Goal: Task Accomplishment & Management: Use online tool/utility

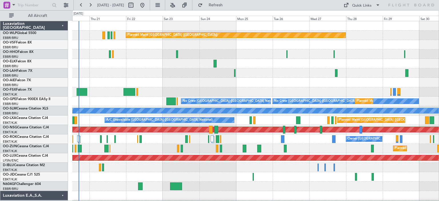
click at [111, 102] on div "Planned Maint [GEOGRAPHIC_DATA] ([GEOGRAPHIC_DATA]) Planned [GEOGRAPHIC_DATA][P…" at bounding box center [255, 181] width 367 height 321
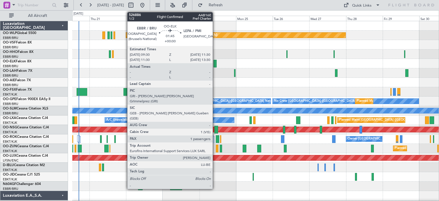
click at [215, 61] on div at bounding box center [215, 64] width 3 height 8
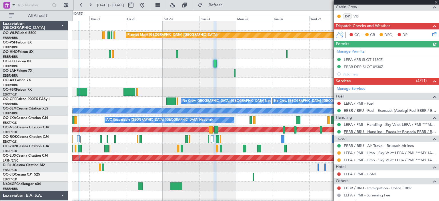
scroll to position [143, 0]
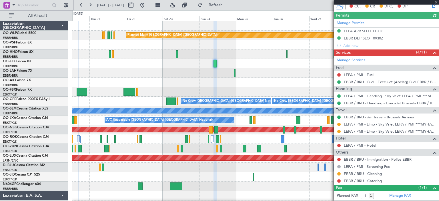
click at [304, 67] on div at bounding box center [255, 63] width 367 height 9
click at [436, 1] on span at bounding box center [436, 2] width 6 height 5
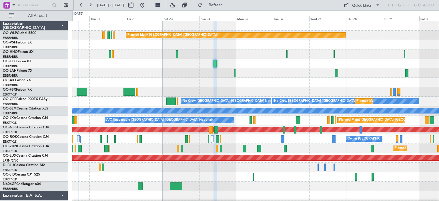
type input "0"
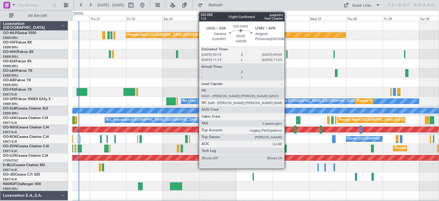
click at [287, 53] on div at bounding box center [286, 54] width 1 height 8
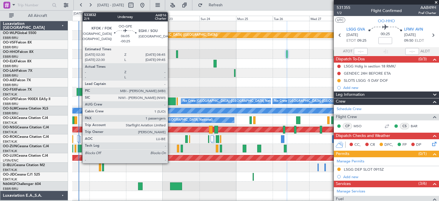
click at [170, 98] on div at bounding box center [171, 101] width 10 height 8
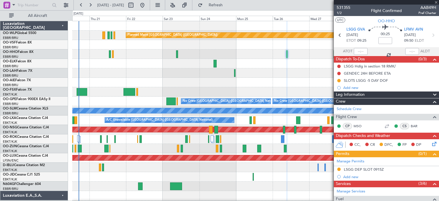
type input "-00:25"
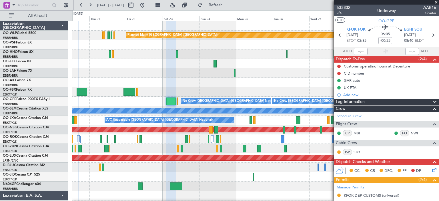
click at [286, 80] on div "Planned Maint [GEOGRAPHIC_DATA] ([GEOGRAPHIC_DATA])" at bounding box center [255, 82] width 367 height 9
click at [437, 1] on span at bounding box center [436, 2] width 6 height 5
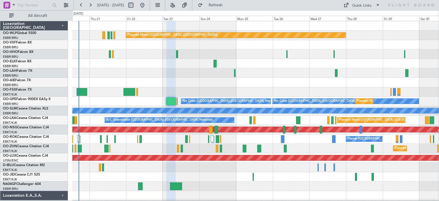
type input "0"
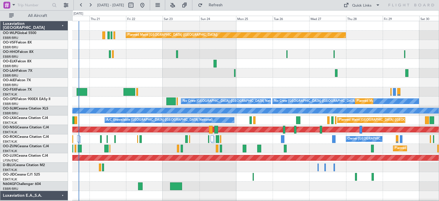
click at [253, 75] on div "Planned Maint [PERSON_NAME]-[GEOGRAPHIC_DATA][PERSON_NAME] ([GEOGRAPHIC_DATA][P…" at bounding box center [255, 72] width 367 height 9
